Goal: Information Seeking & Learning: Learn about a topic

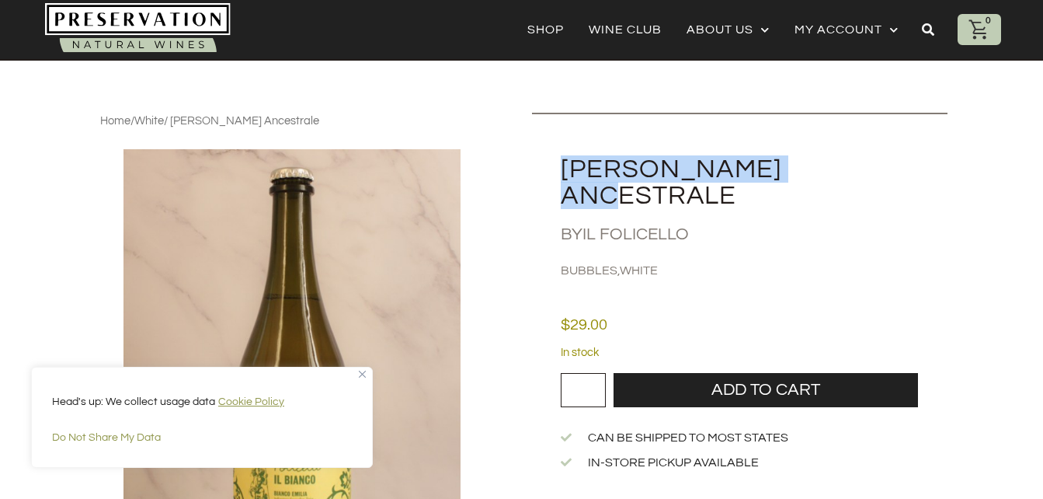
drag, startPoint x: 563, startPoint y: 169, endPoint x: 842, endPoint y: 166, distance: 278.9
click at [842, 166] on h2 "[PERSON_NAME] Ancestrale" at bounding box center [754, 182] width 386 height 53
click at [690, 169] on h2 "[PERSON_NAME] Ancestrale" at bounding box center [754, 182] width 386 height 53
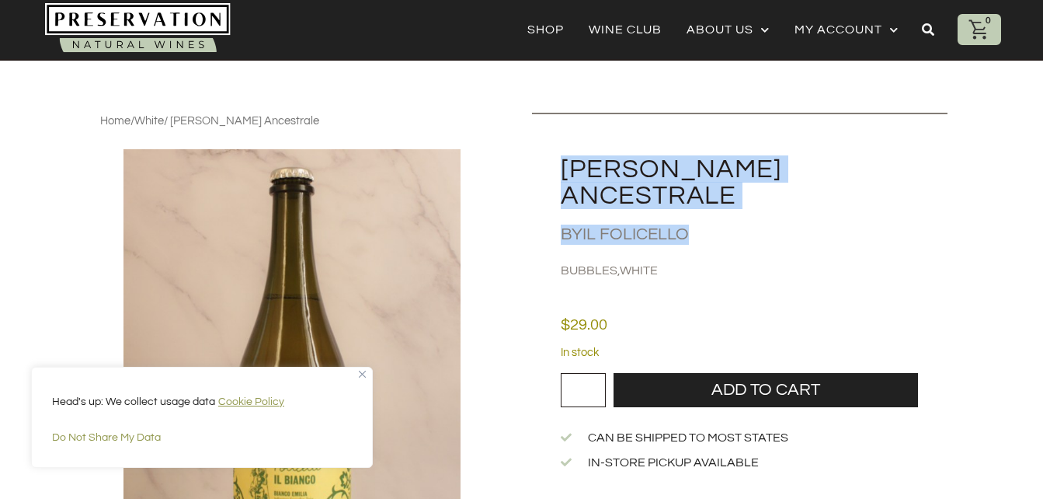
drag, startPoint x: 563, startPoint y: 170, endPoint x: 690, endPoint y: 211, distance: 132.9
click at [690, 211] on div "[PERSON_NAME] Ancestrale By Il Folicello Bubbles , White" at bounding box center [740, 196] width 416 height 167
drag, startPoint x: 690, startPoint y: 211, endPoint x: 650, endPoint y: 172, distance: 56.1
copy div "[PERSON_NAME] Ancestrale By Il Folicello"
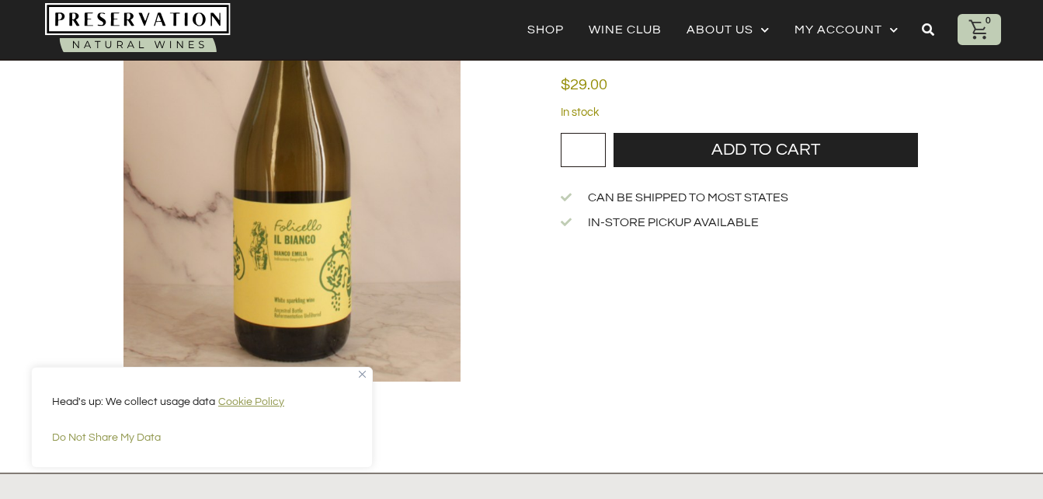
scroll to position [251, 0]
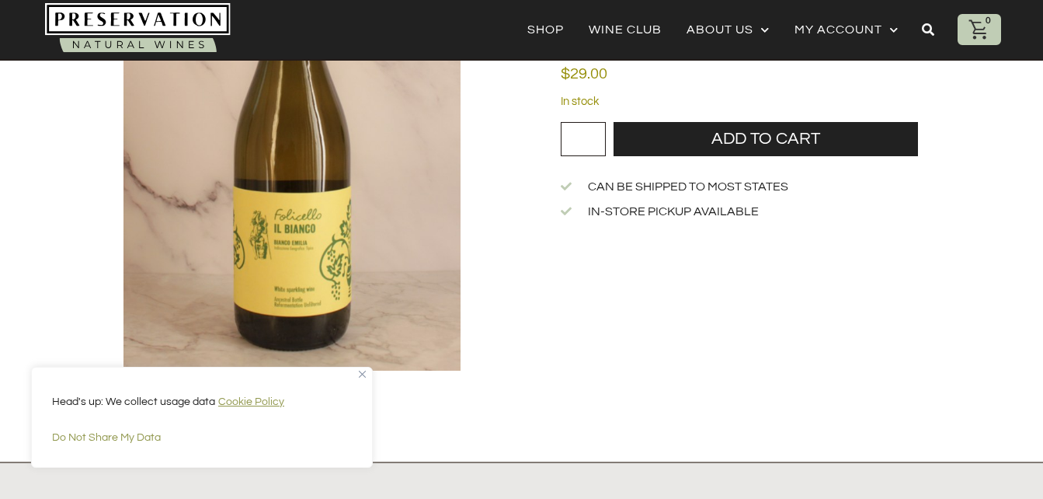
click at [361, 369] on div "Head's up: We collect usage data Cookie Policy Do Not Share My Data" at bounding box center [202, 417] width 342 height 101
click at [361, 377] on img "Close" at bounding box center [362, 374] width 7 height 7
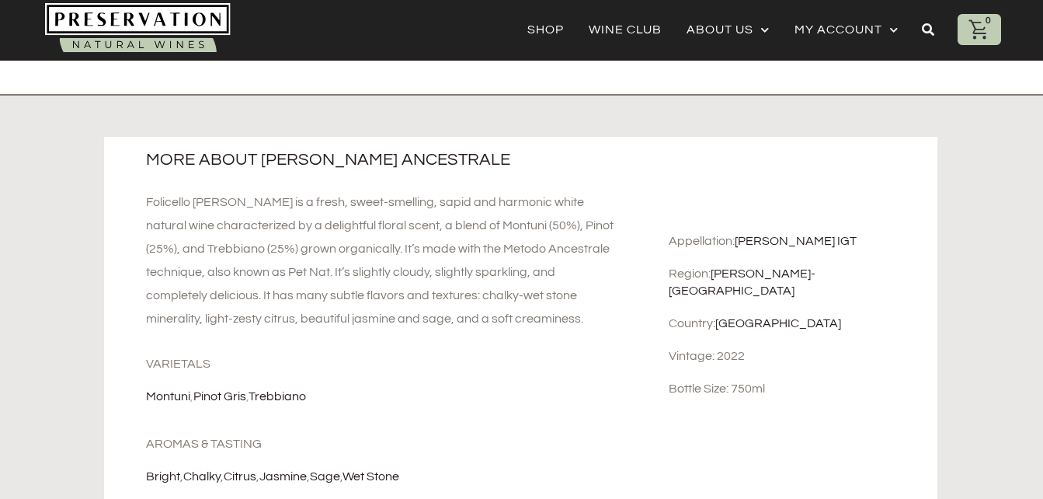
scroll to position [622, 0]
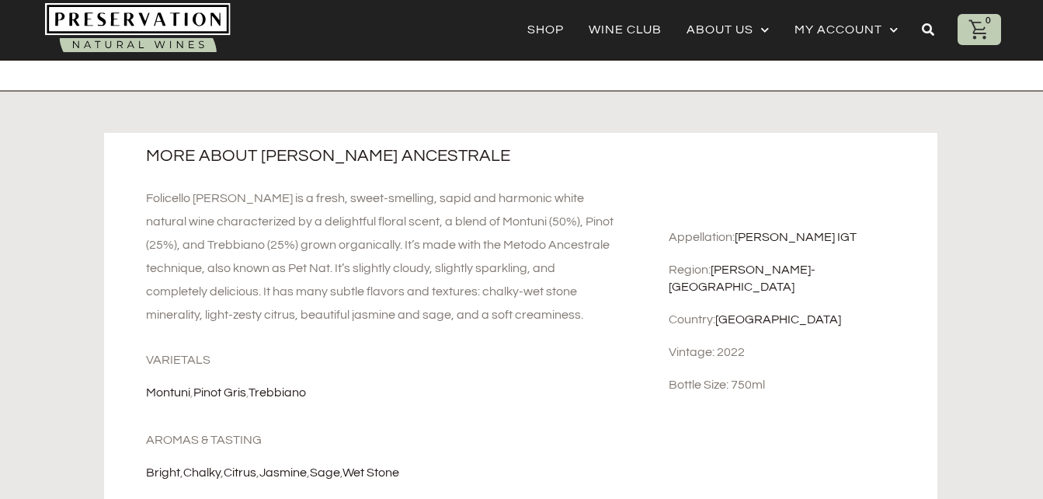
drag, startPoint x: 292, startPoint y: 266, endPoint x: 549, endPoint y: 311, distance: 261.1
click at [549, 311] on div "Folicello [PERSON_NAME] is a fresh, sweet-smelling, sapid and harmonic white na…" at bounding box center [382, 256] width 473 height 140
copy div "slightly cloudy, slightly sparkling, and completely delicious. It has many subt…"
